Goal: Information Seeking & Learning: Learn about a topic

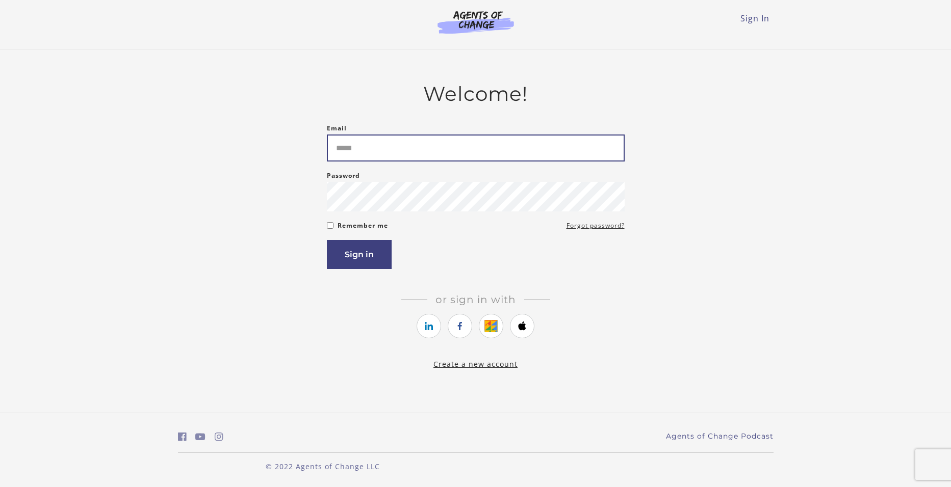
click at [430, 149] on input "Email" at bounding box center [476, 148] width 298 height 27
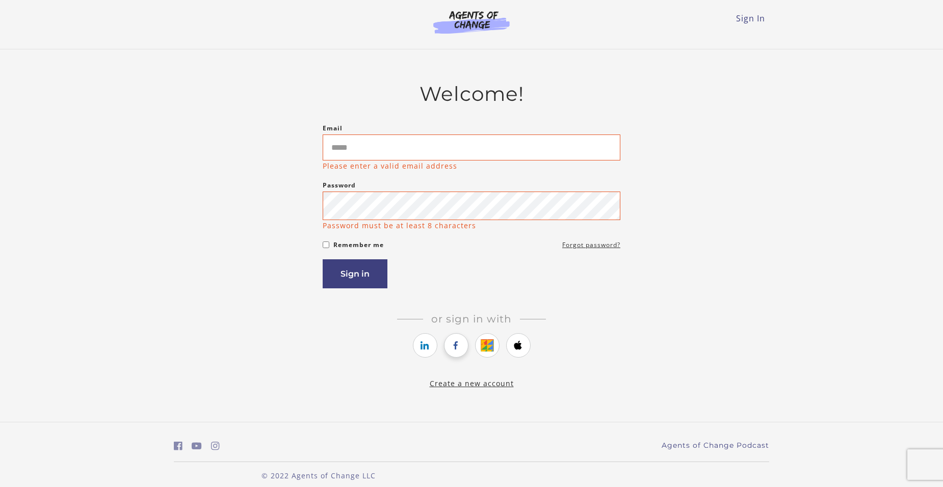
click at [456, 343] on icon "https://courses.thinkific.com/users/auth/facebook?ss%5Breferral%5D=&ss%5Buser_r…" at bounding box center [456, 346] width 13 height 12
click at [455, 345] on icon "https://courses.thinkific.com/users/auth/facebook?ss%5Breferral%5D=&ss%5Buser_r…" at bounding box center [456, 346] width 13 height 12
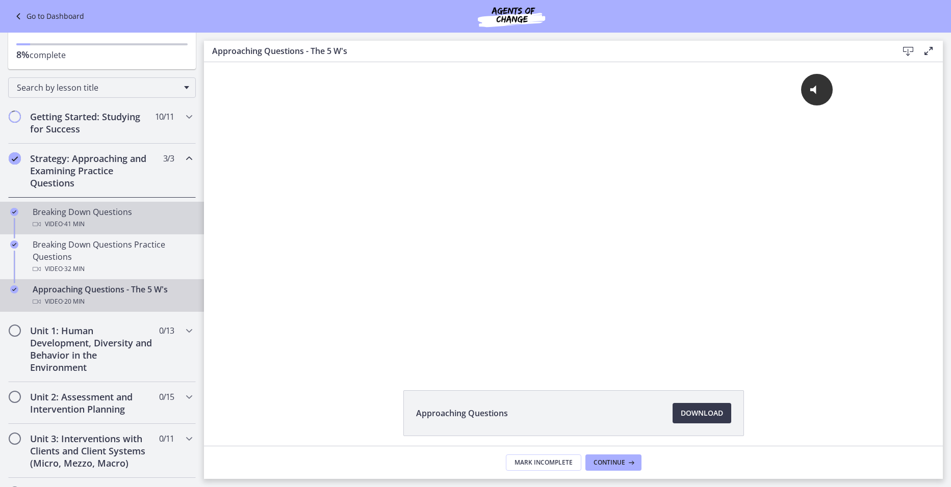
scroll to position [102, 0]
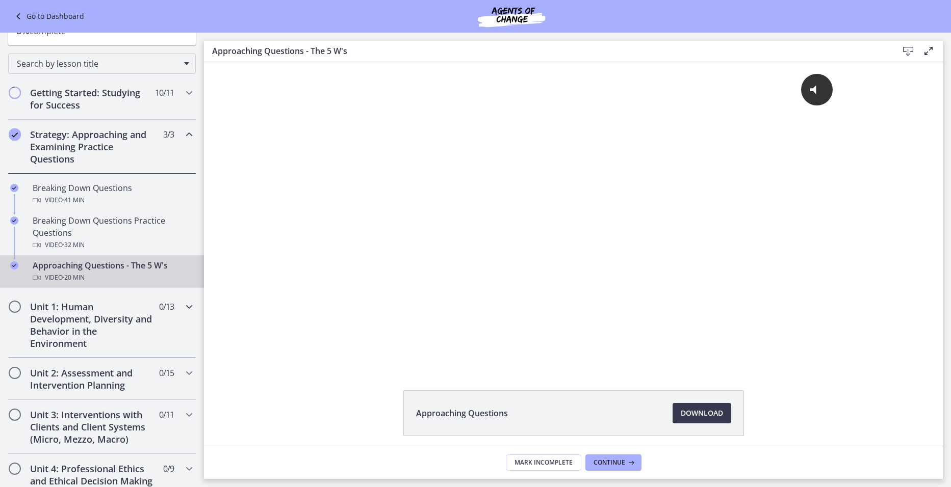
click at [61, 318] on h2 "Unit 1: Human Development, Diversity and Behavior in the Environment" at bounding box center [92, 325] width 124 height 49
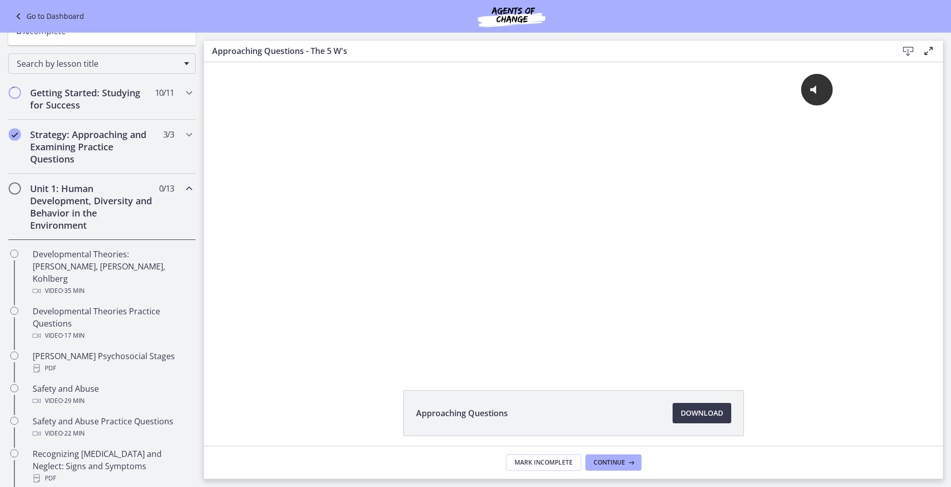
click at [13, 186] on span "Chapters" at bounding box center [15, 189] width 10 height 10
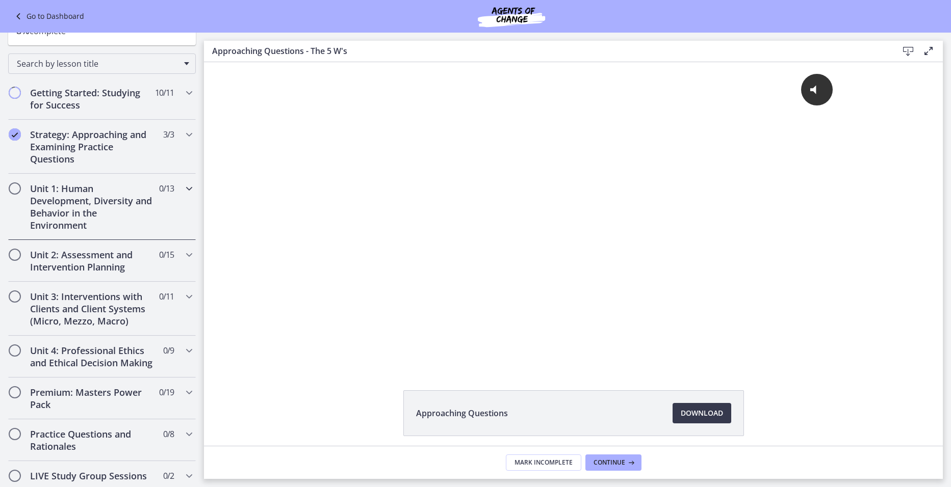
click at [61, 198] on h2 "Unit 1: Human Development, Diversity and Behavior in the Environment" at bounding box center [92, 207] width 124 height 49
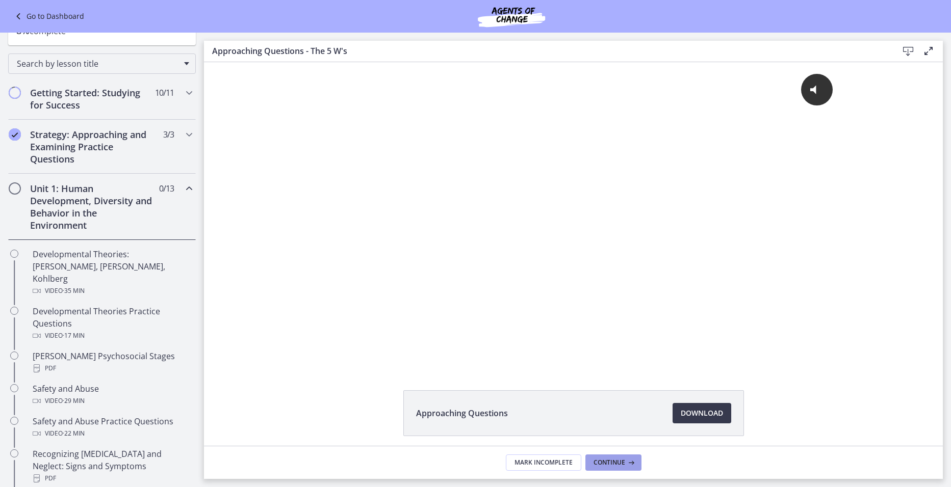
click at [617, 462] on span "Continue" at bounding box center [609, 463] width 32 height 8
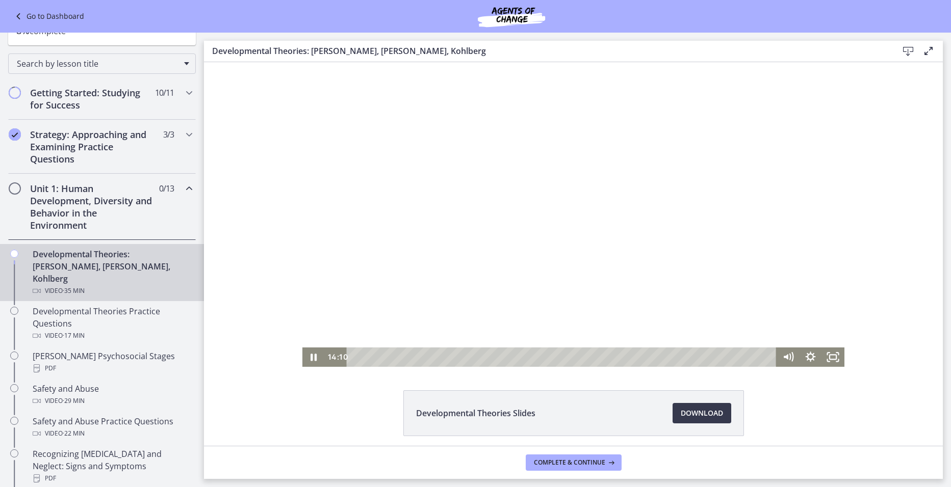
click at [521, 354] on div "Playbar" at bounding box center [563, 357] width 416 height 19
click at [510, 358] on div "13:17" at bounding box center [563, 357] width 416 height 19
click at [509, 358] on div "Playbar" at bounding box center [512, 357] width 6 height 6
click at [512, 357] on div "13:29" at bounding box center [563, 357] width 416 height 19
click at [515, 357] on div "Playbar" at bounding box center [518, 357] width 6 height 6
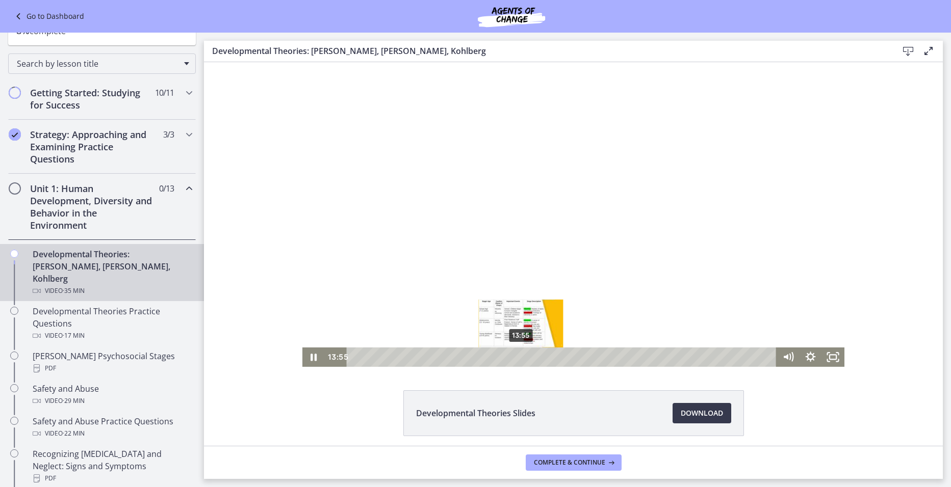
click at [517, 357] on div "13:55" at bounding box center [563, 357] width 416 height 19
click at [522, 357] on div "14:16" at bounding box center [563, 357] width 416 height 19
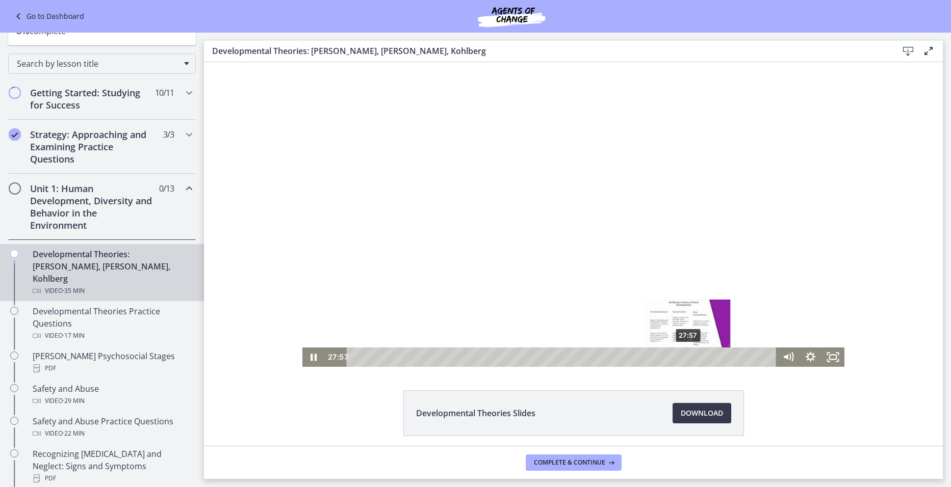
click at [685, 358] on div "27:57" at bounding box center [563, 357] width 416 height 19
click at [681, 358] on div "27:34" at bounding box center [563, 357] width 416 height 19
click at [687, 356] on div "28:05" at bounding box center [563, 357] width 416 height 19
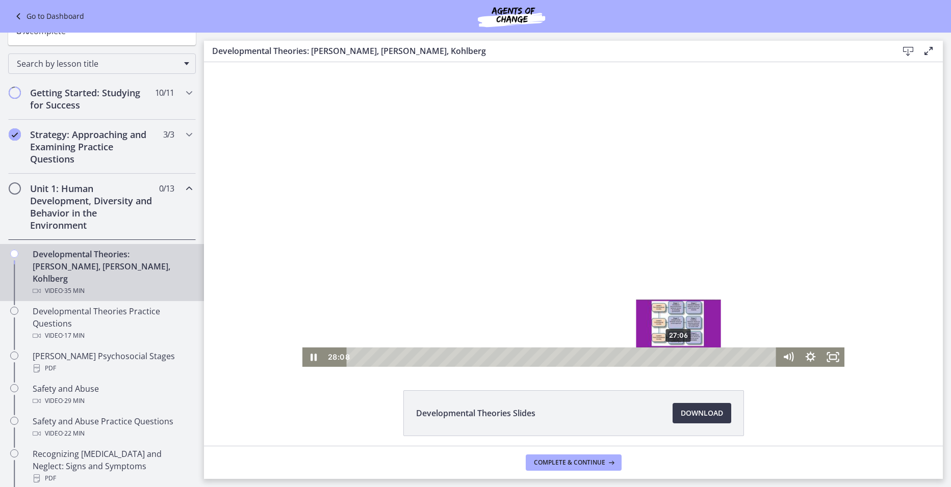
click at [675, 356] on div "27:06" at bounding box center [563, 357] width 416 height 19
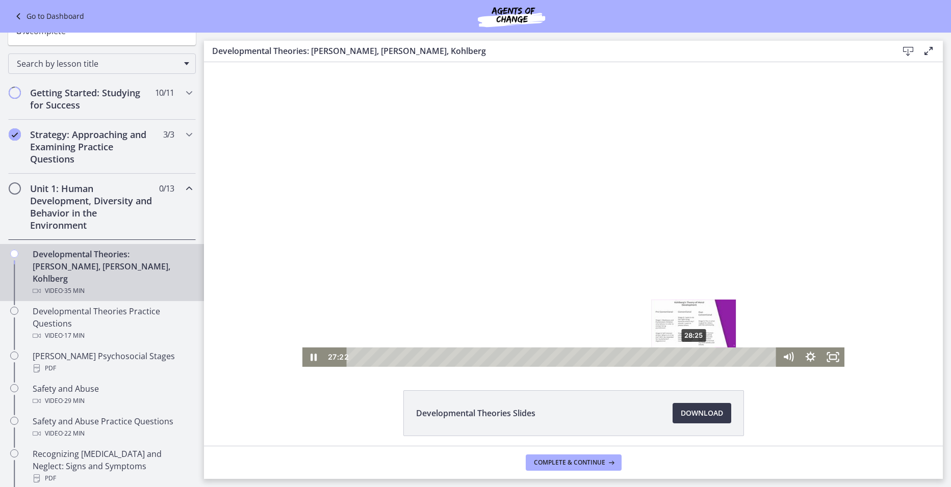
click at [691, 357] on div "28:25" at bounding box center [563, 357] width 416 height 19
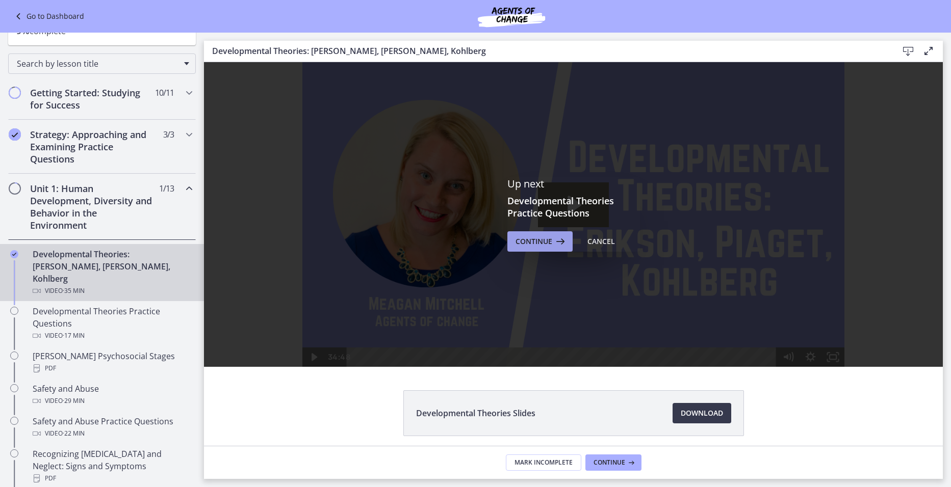
click at [544, 238] on span "Continue" at bounding box center [533, 242] width 37 height 12
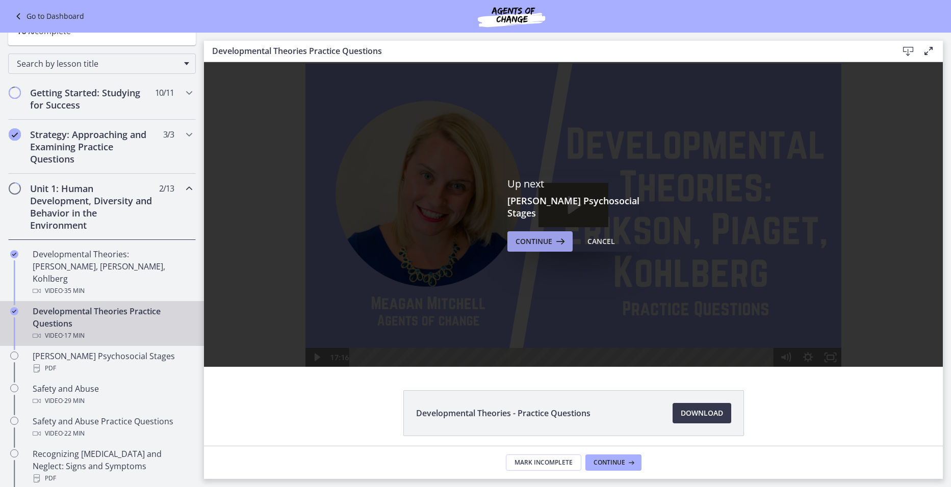
click at [552, 236] on icon at bounding box center [559, 242] width 14 height 12
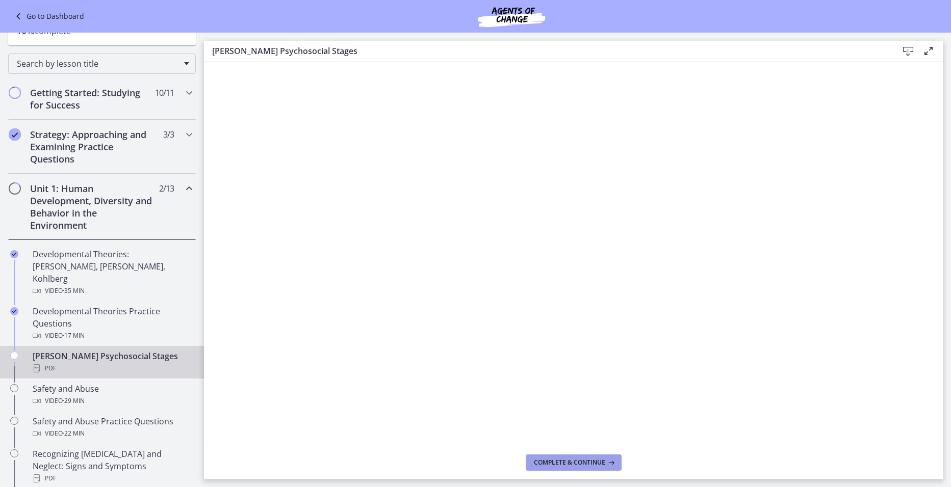
click at [582, 461] on span "Complete & continue" at bounding box center [569, 463] width 71 height 8
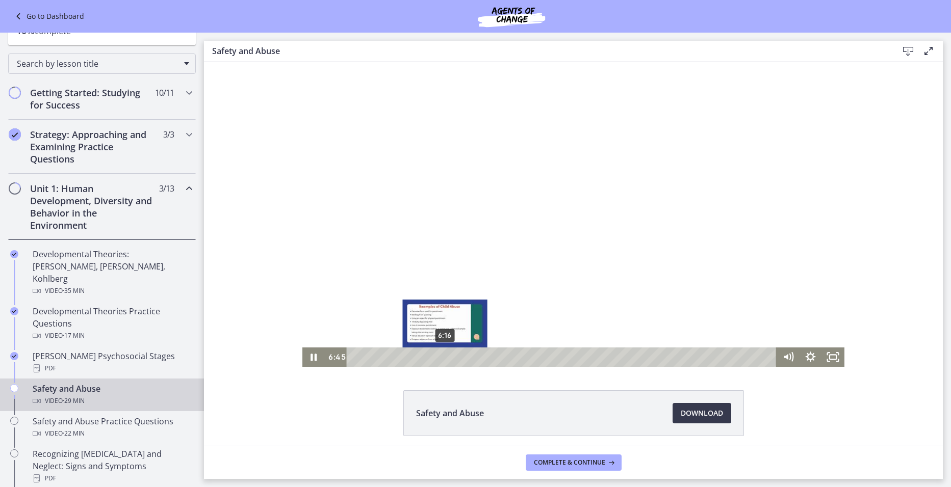
click at [441, 359] on div "6:16" at bounding box center [563, 357] width 416 height 19
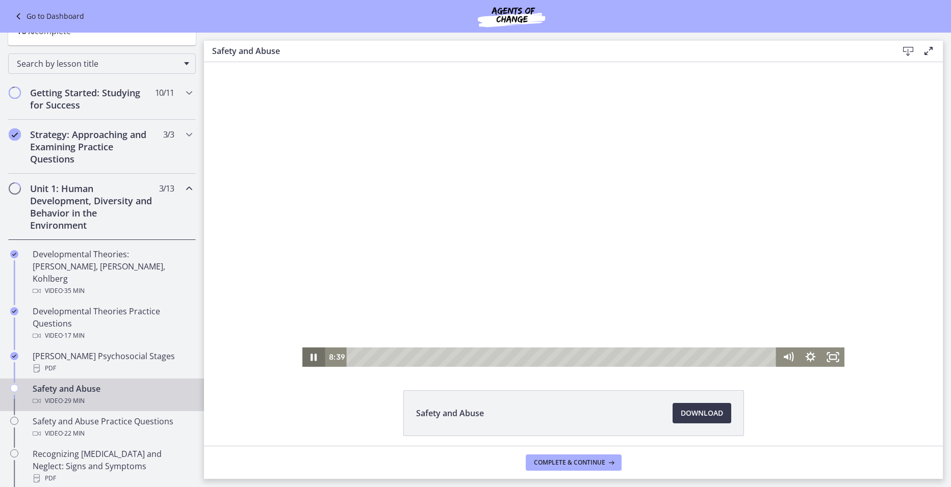
click at [309, 354] on icon "Pause" at bounding box center [313, 357] width 22 height 19
click at [312, 353] on icon "Play Video" at bounding box center [314, 357] width 22 height 19
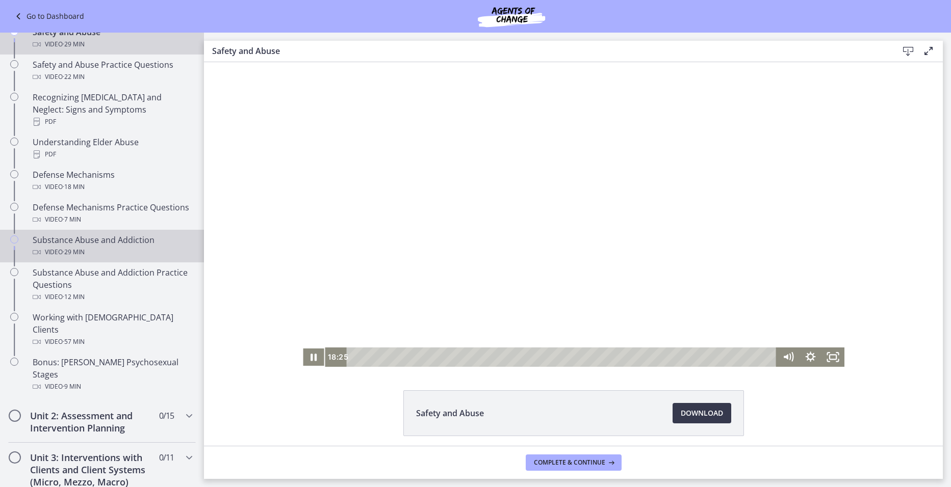
scroll to position [408, 0]
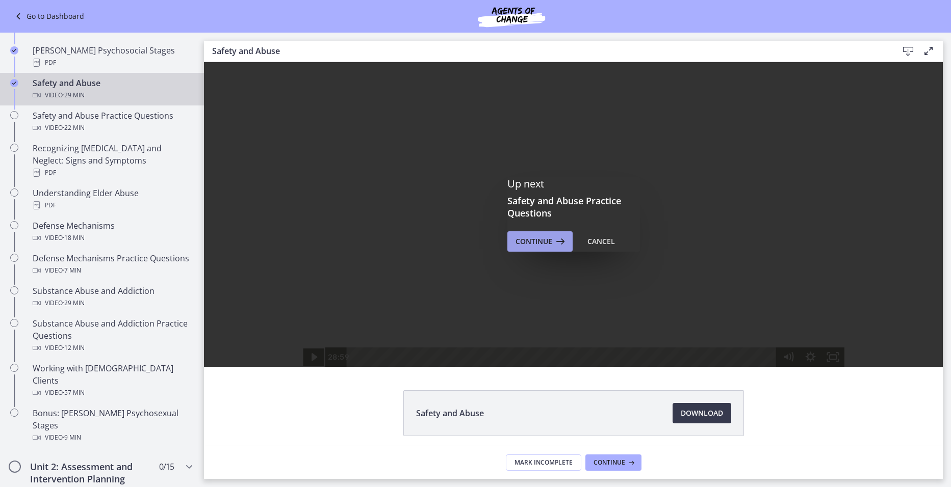
click at [543, 241] on span "Continue" at bounding box center [533, 242] width 37 height 12
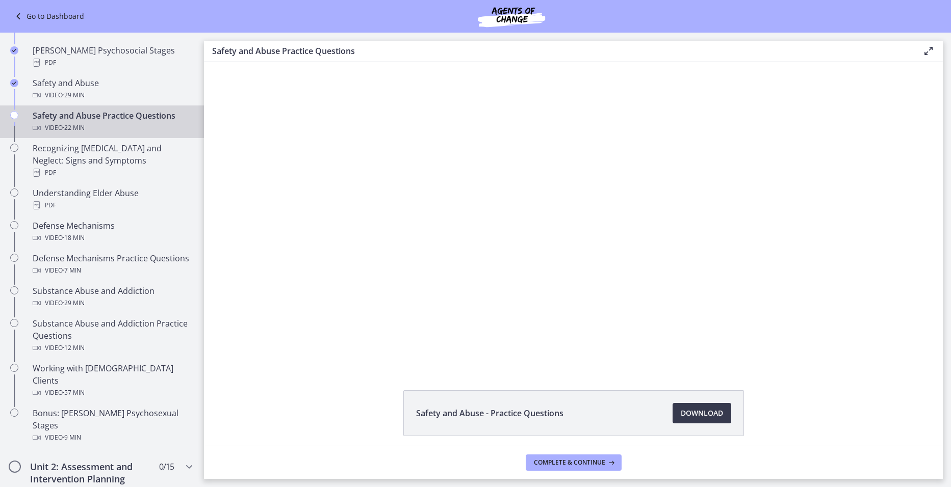
drag, startPoint x: 19, startPoint y: 17, endPoint x: 741, endPoint y: 33, distance: 722.1
click at [741, 33] on main "Safety and Abuse Practice Questions Enable fullscreen Safety and Abuse - Practi…" at bounding box center [577, 260] width 747 height 455
drag, startPoint x: 611, startPoint y: 2, endPoint x: 155, endPoint y: 14, distance: 455.9
click at [155, 14] on div "Go to Dashboard" at bounding box center [475, 16] width 951 height 33
